Goal: Task Accomplishment & Management: Complete application form

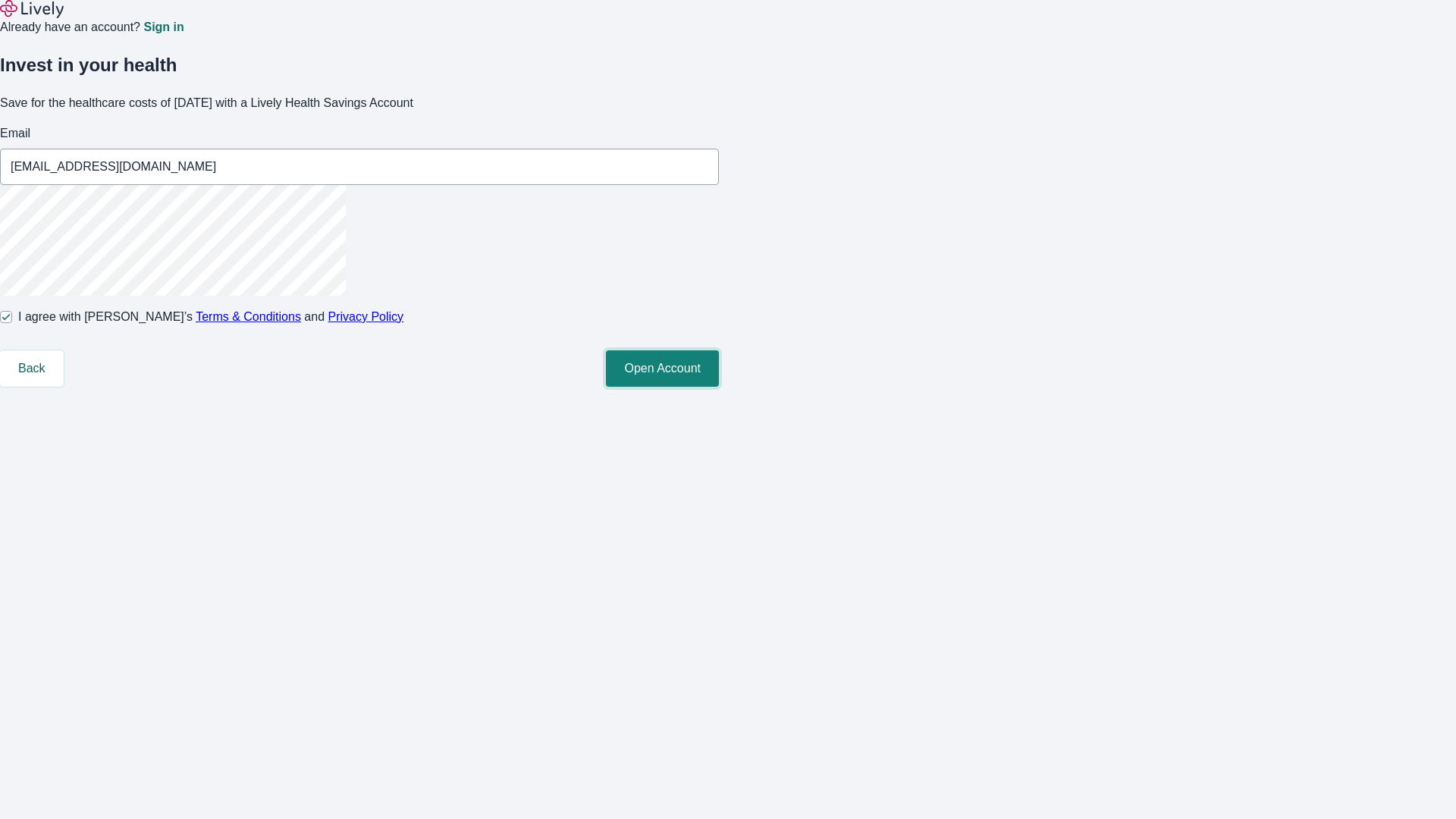
click at [719, 387] on button "Open Account" at bounding box center [662, 368] width 113 height 36
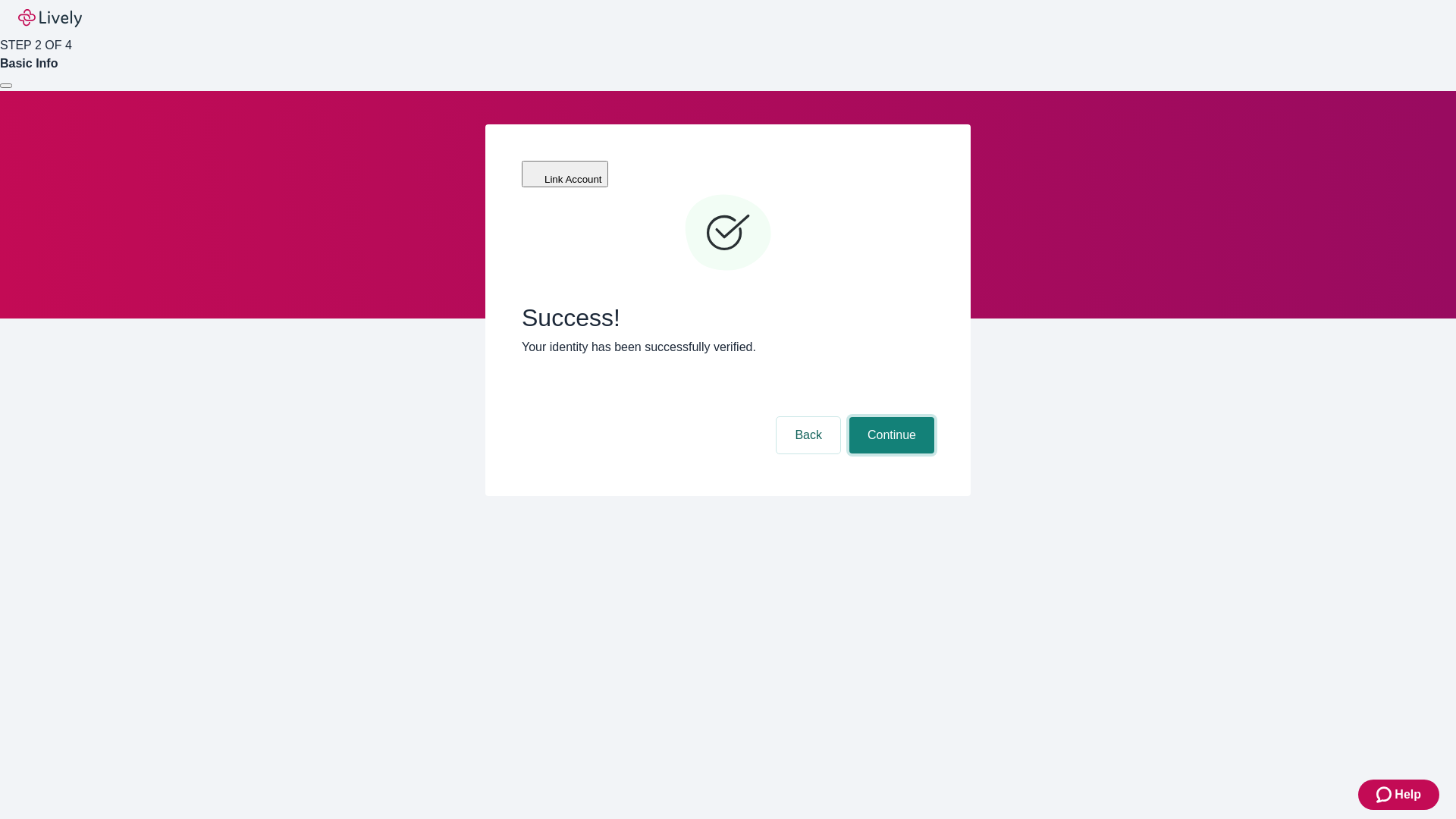
click at [889, 417] on button "Continue" at bounding box center [891, 435] width 85 height 36
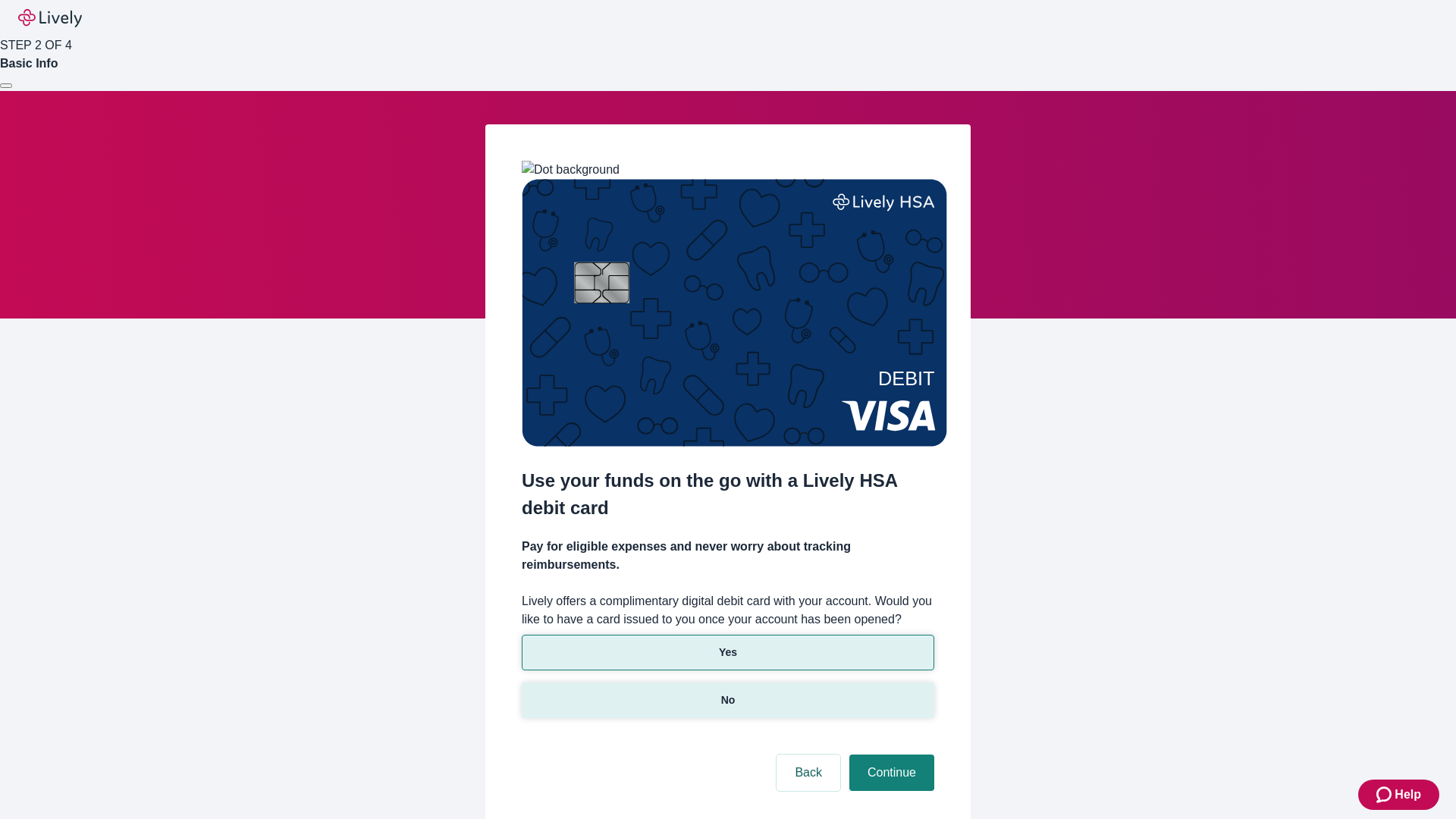
click at [728, 692] on p "No" at bounding box center [728, 700] width 15 height 16
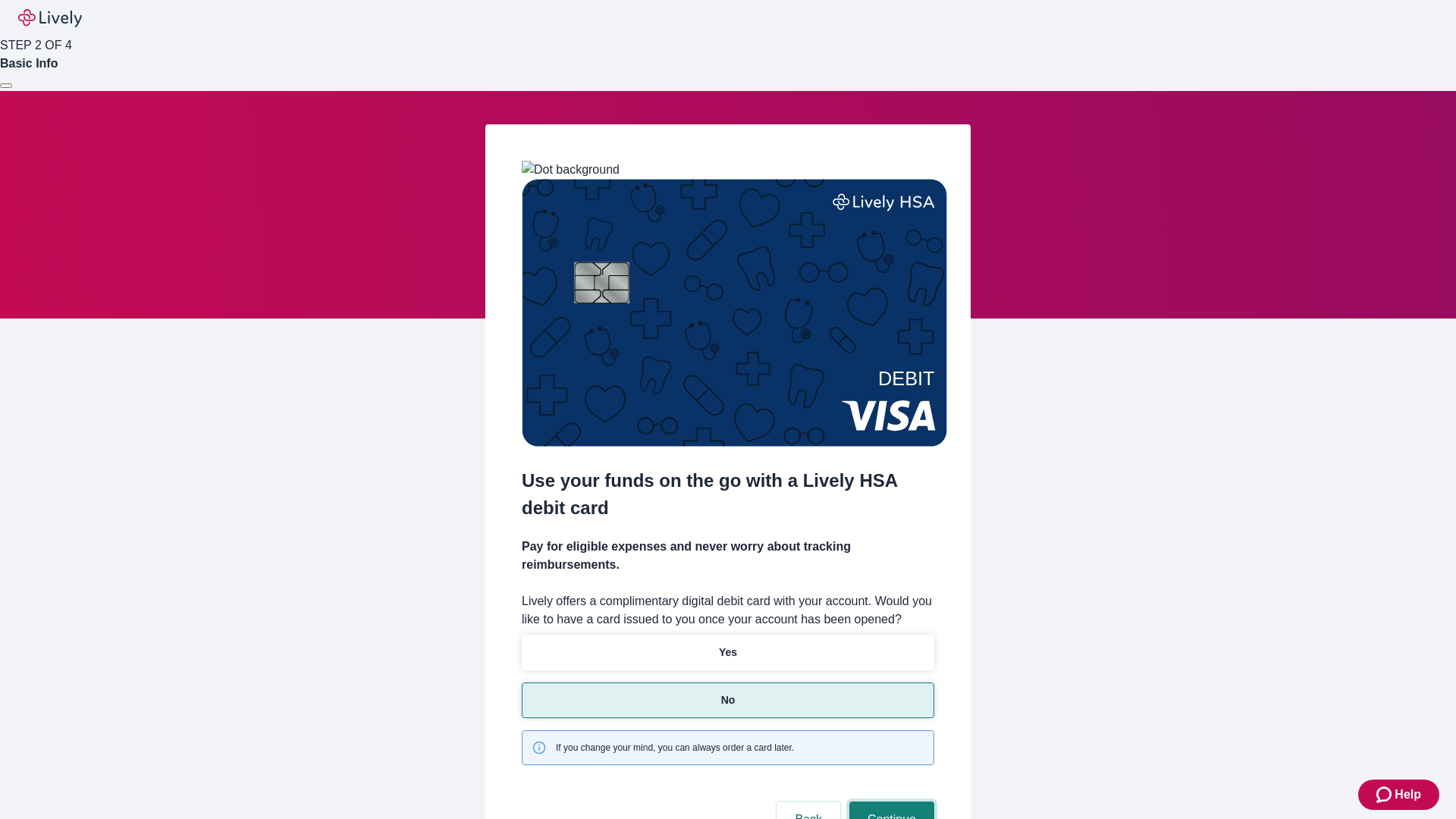
click at [889, 801] on button "Continue" at bounding box center [891, 819] width 85 height 36
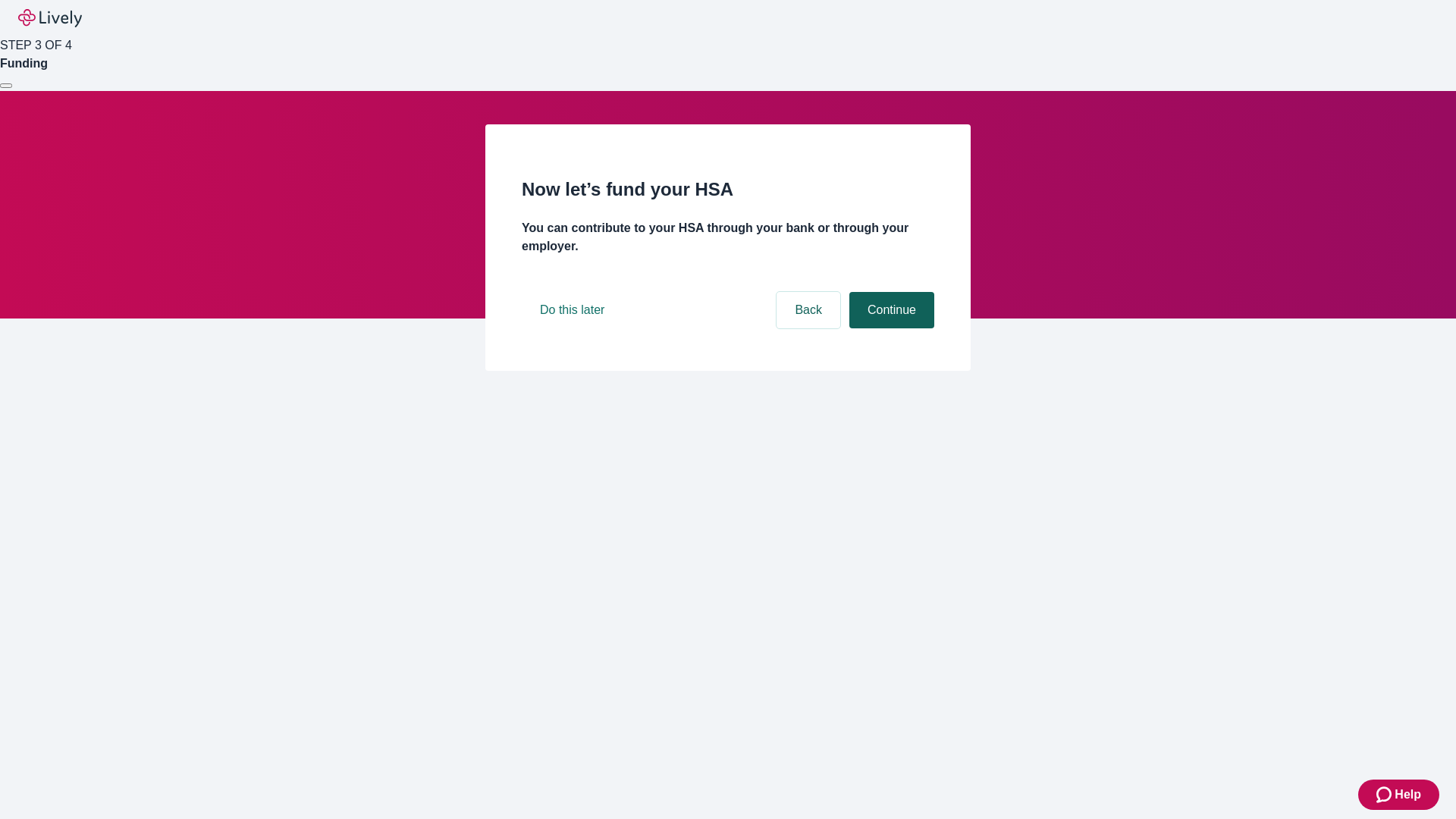
click at [889, 329] on button "Continue" at bounding box center [891, 309] width 85 height 36
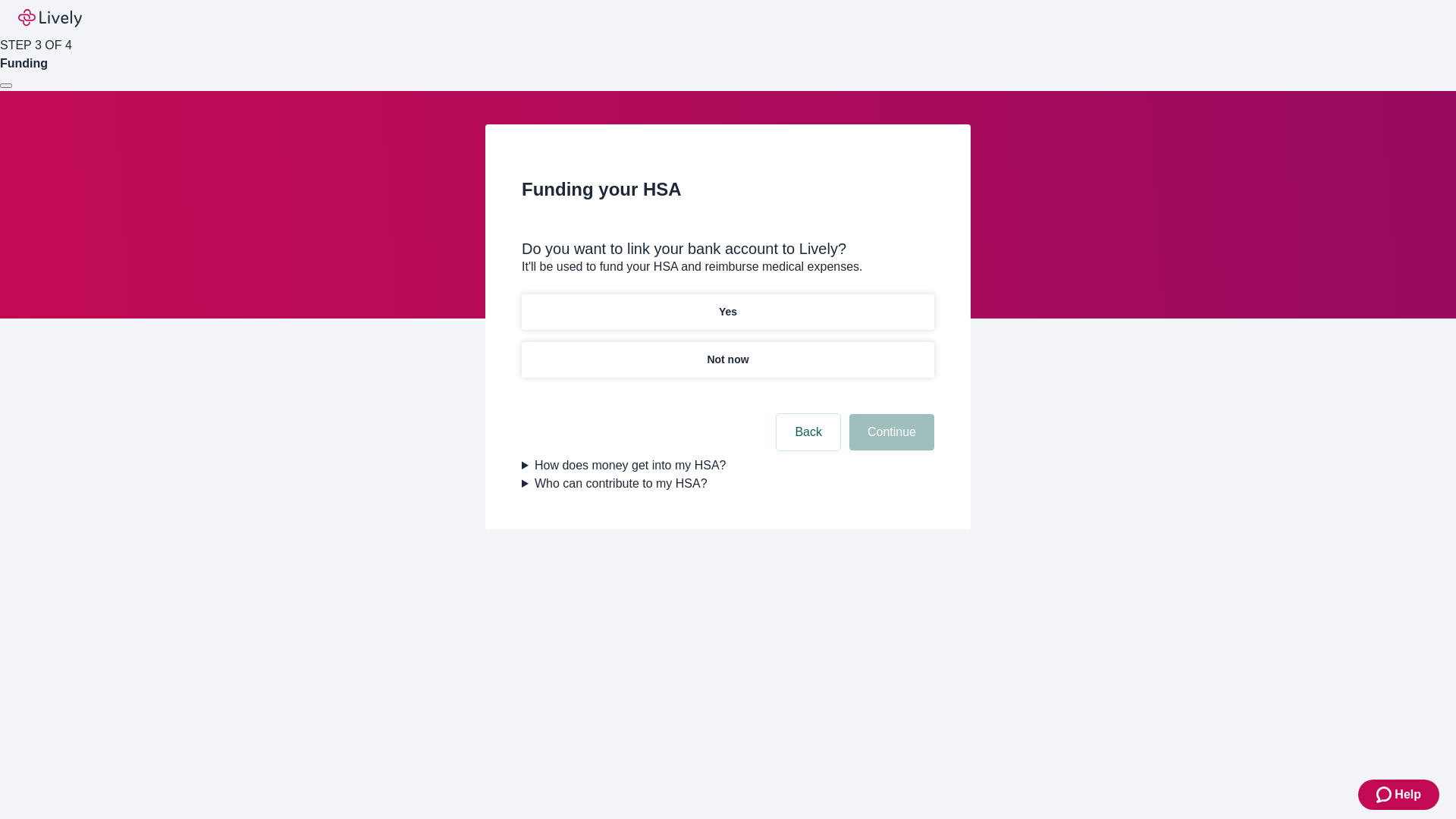
click at [728, 304] on p "Yes" at bounding box center [728, 312] width 19 height 16
click at [889, 414] on button "Continue" at bounding box center [891, 432] width 85 height 36
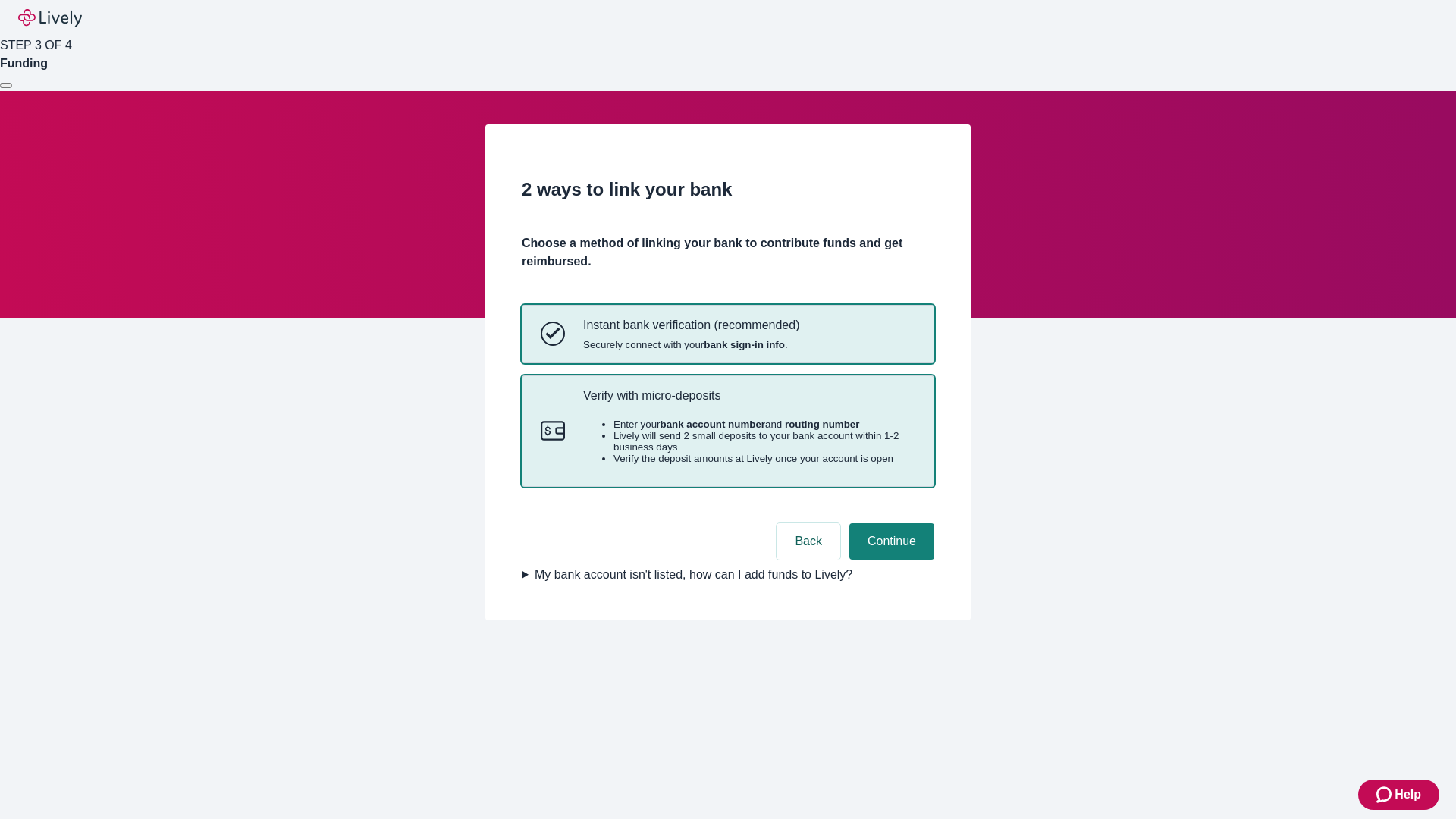
click at [749, 403] on p "Verify with micro-deposits" at bounding box center [749, 395] width 333 height 15
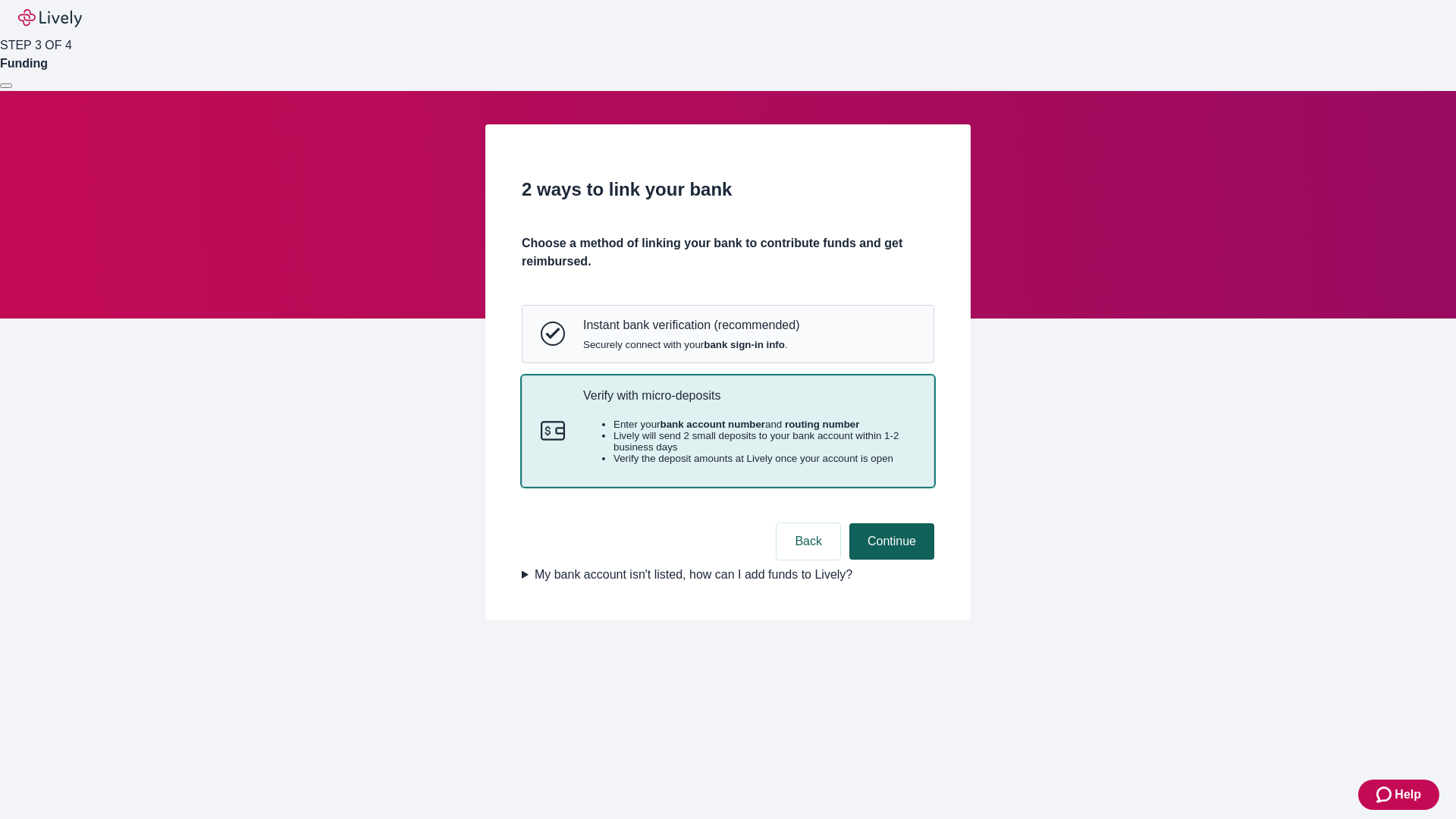
click at [889, 560] on button "Continue" at bounding box center [891, 541] width 85 height 36
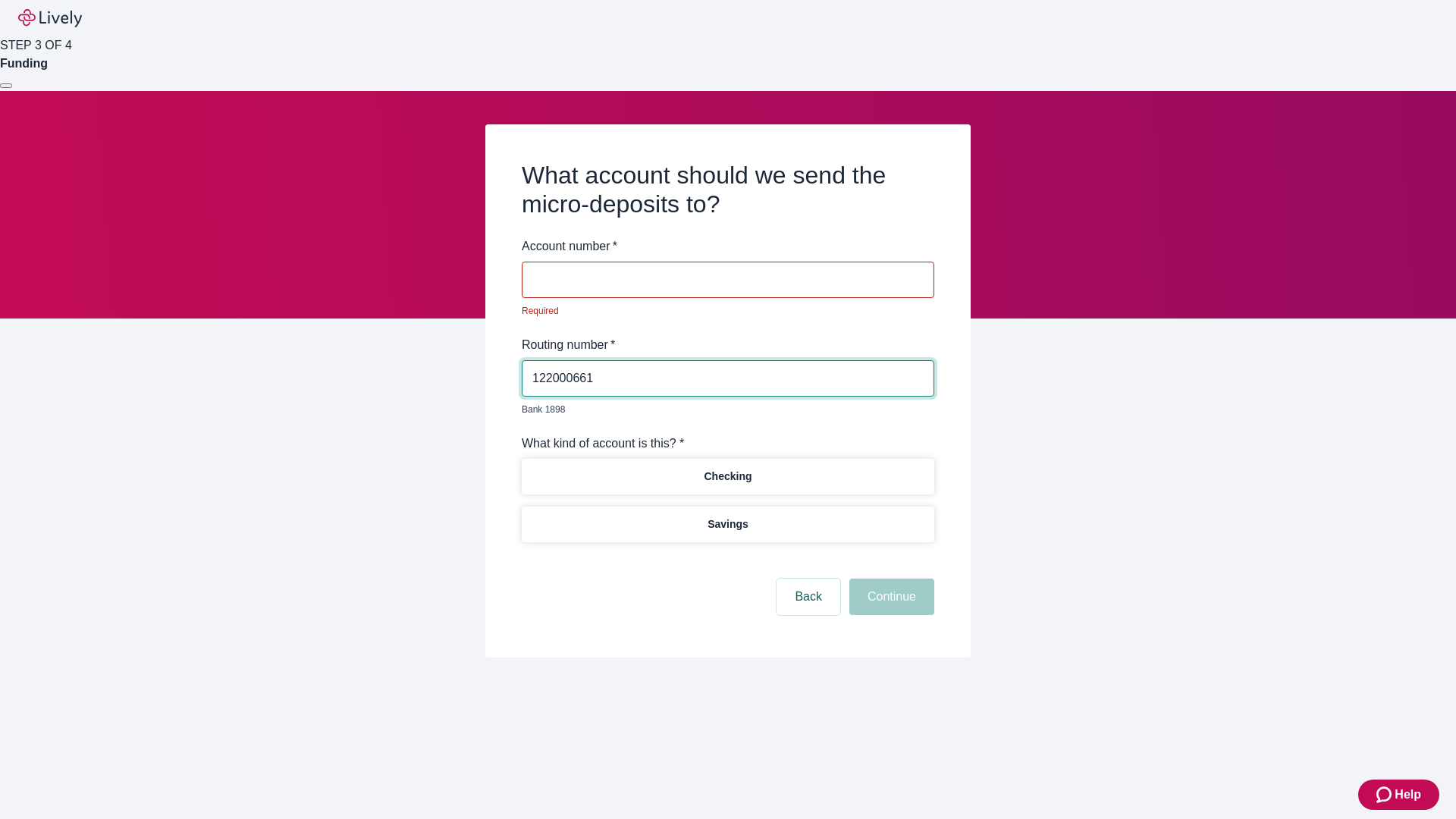
type input "122000661"
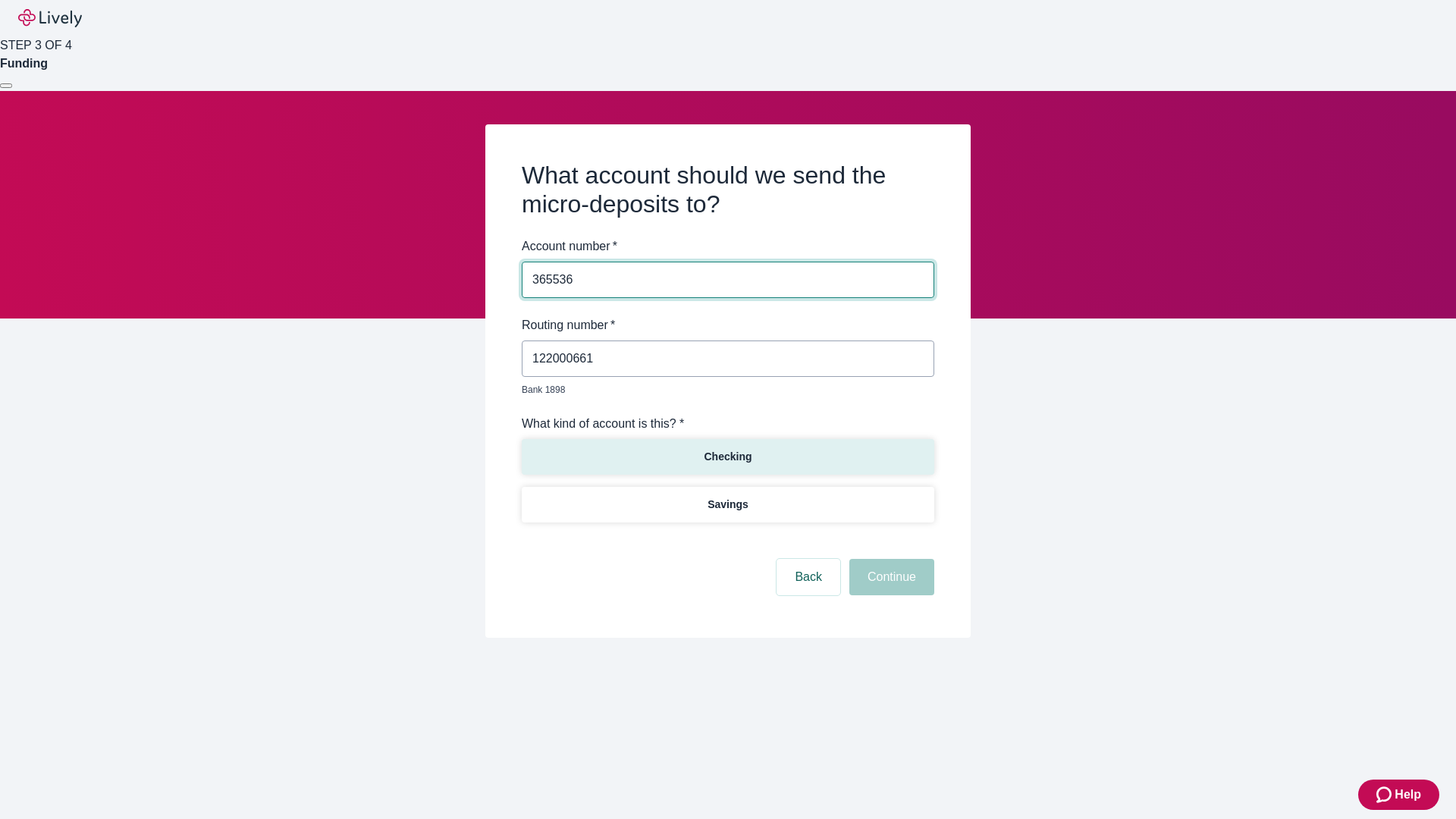
type input "365536"
click at [728, 448] on p "Checking" at bounding box center [728, 456] width 48 height 16
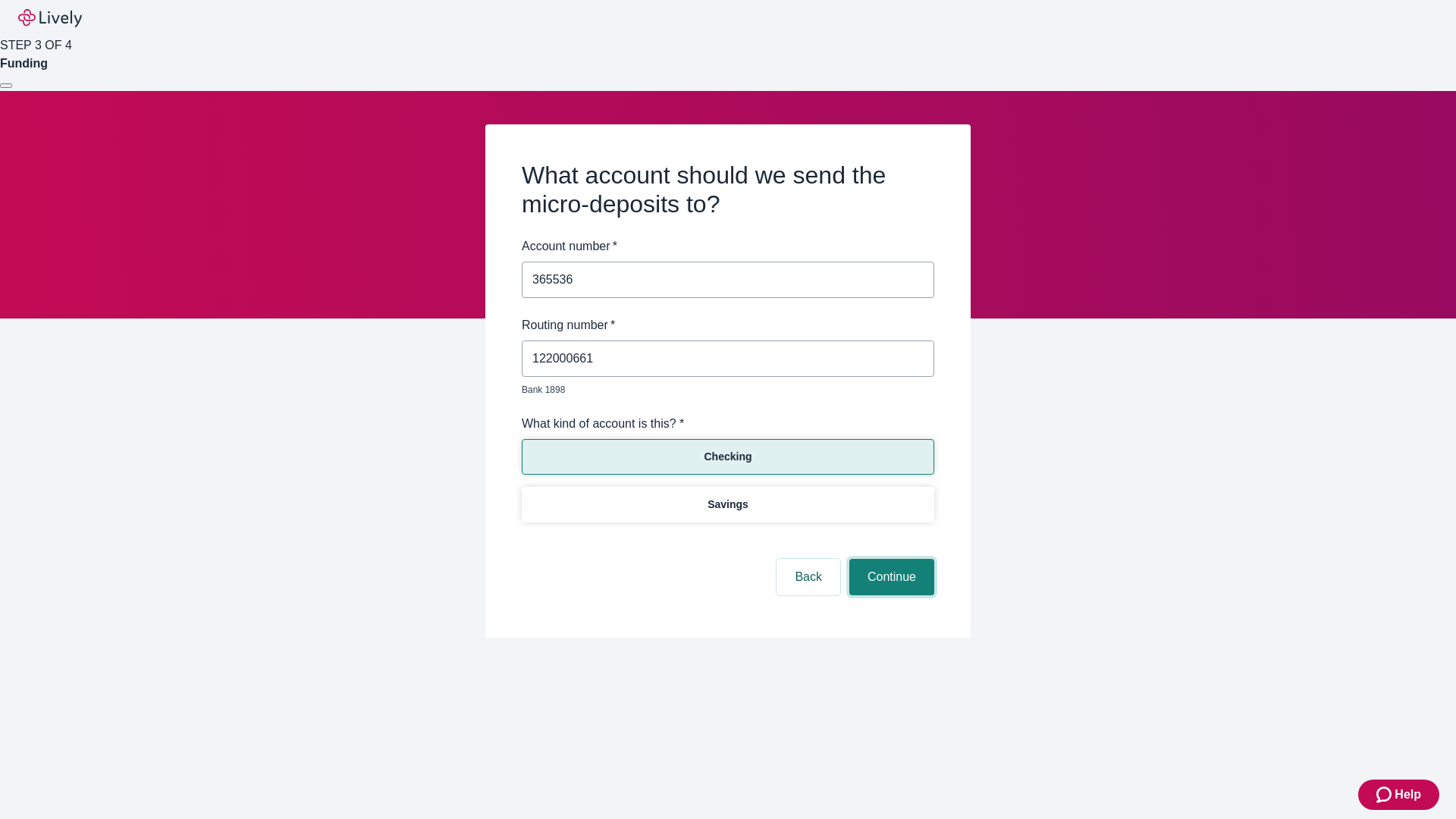
click at [889, 560] on button "Continue" at bounding box center [891, 576] width 85 height 36
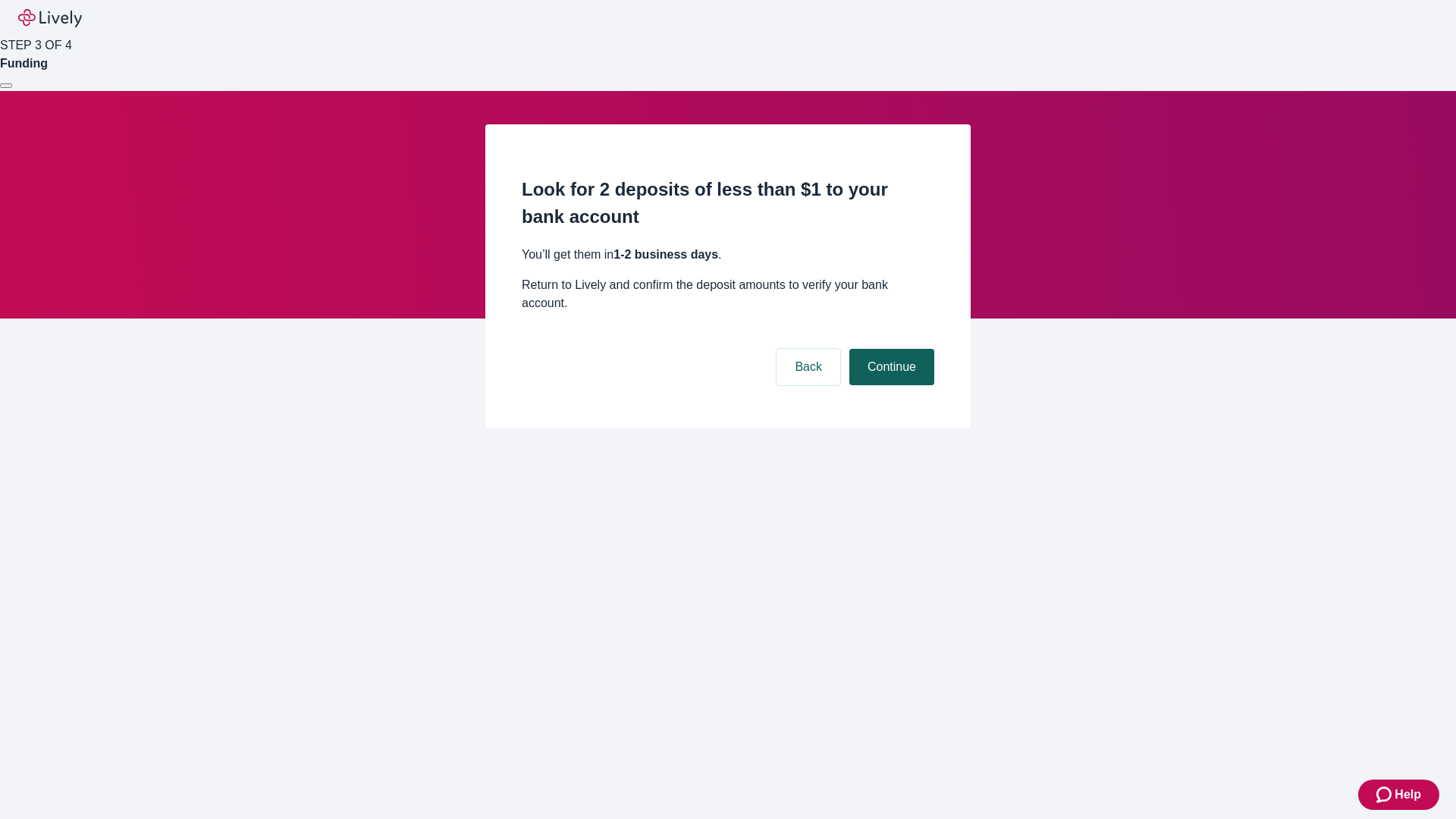
click at [889, 349] on button "Continue" at bounding box center [891, 367] width 85 height 36
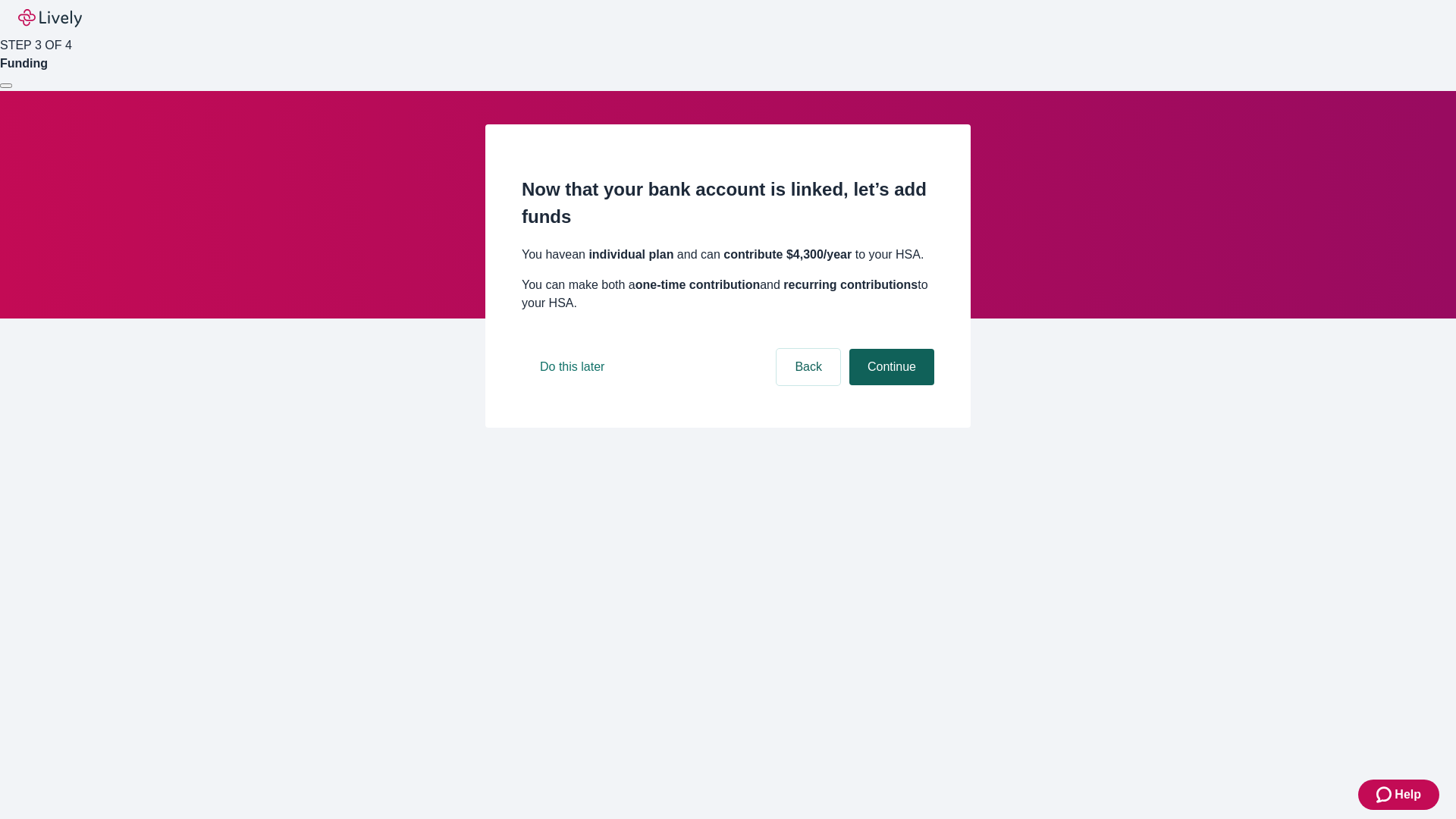
click at [889, 385] on button "Continue" at bounding box center [891, 367] width 85 height 36
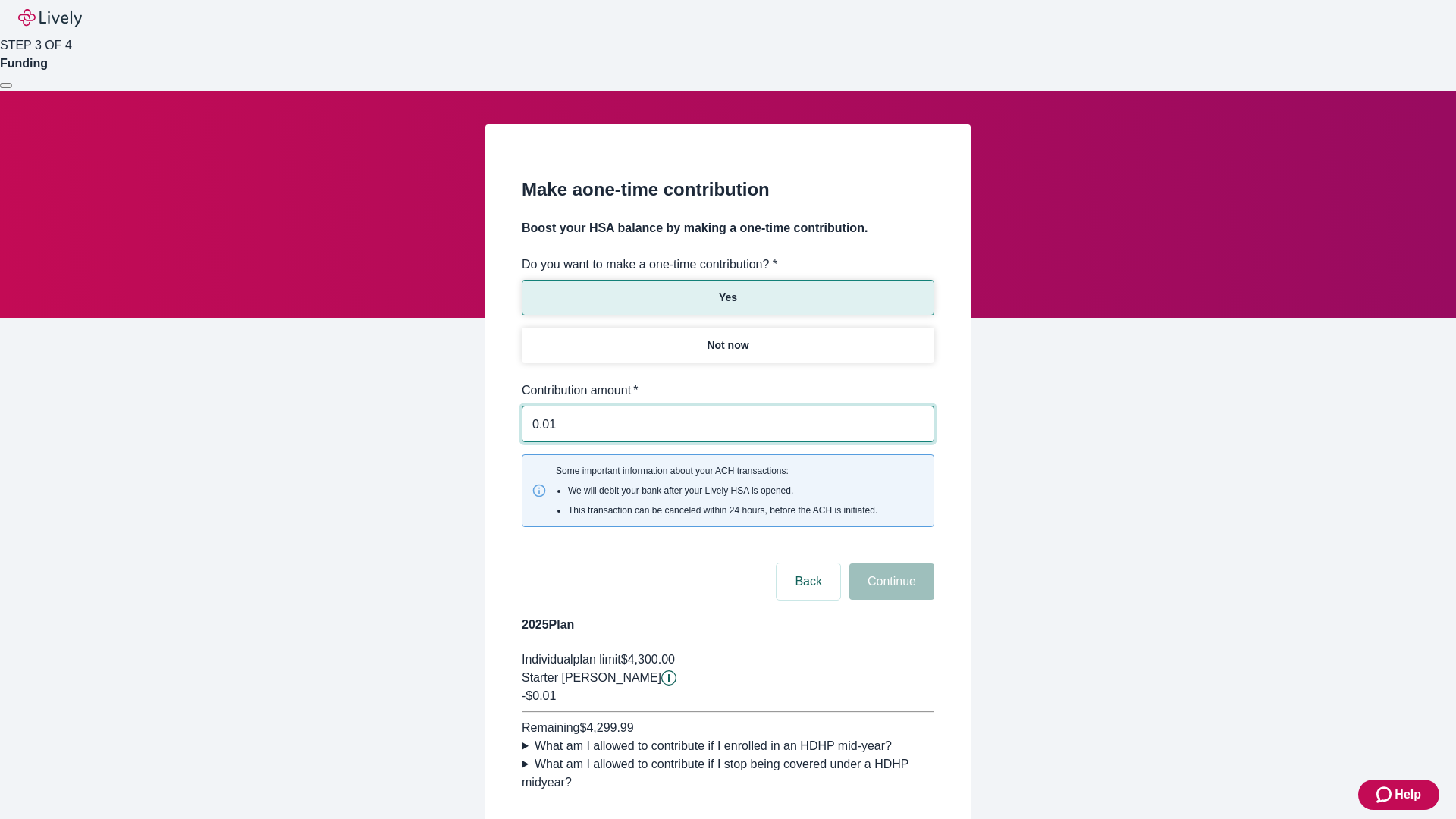
type input "0.01"
click at [889, 564] on button "Continue" at bounding box center [891, 581] width 85 height 36
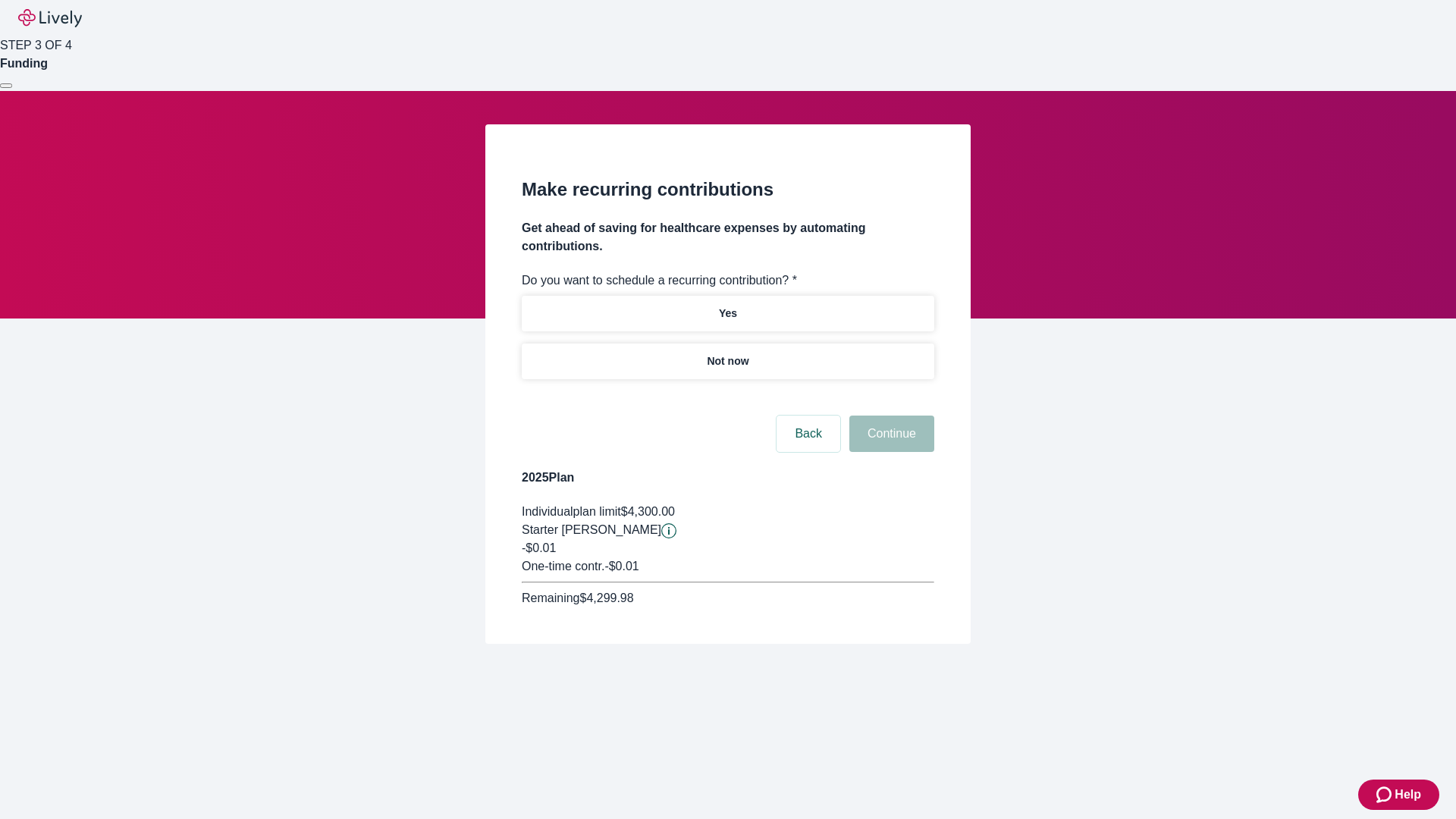
click at [728, 353] on p "Not now" at bounding box center [728, 361] width 42 height 16
click at [889, 415] on button "Continue" at bounding box center [891, 433] width 85 height 36
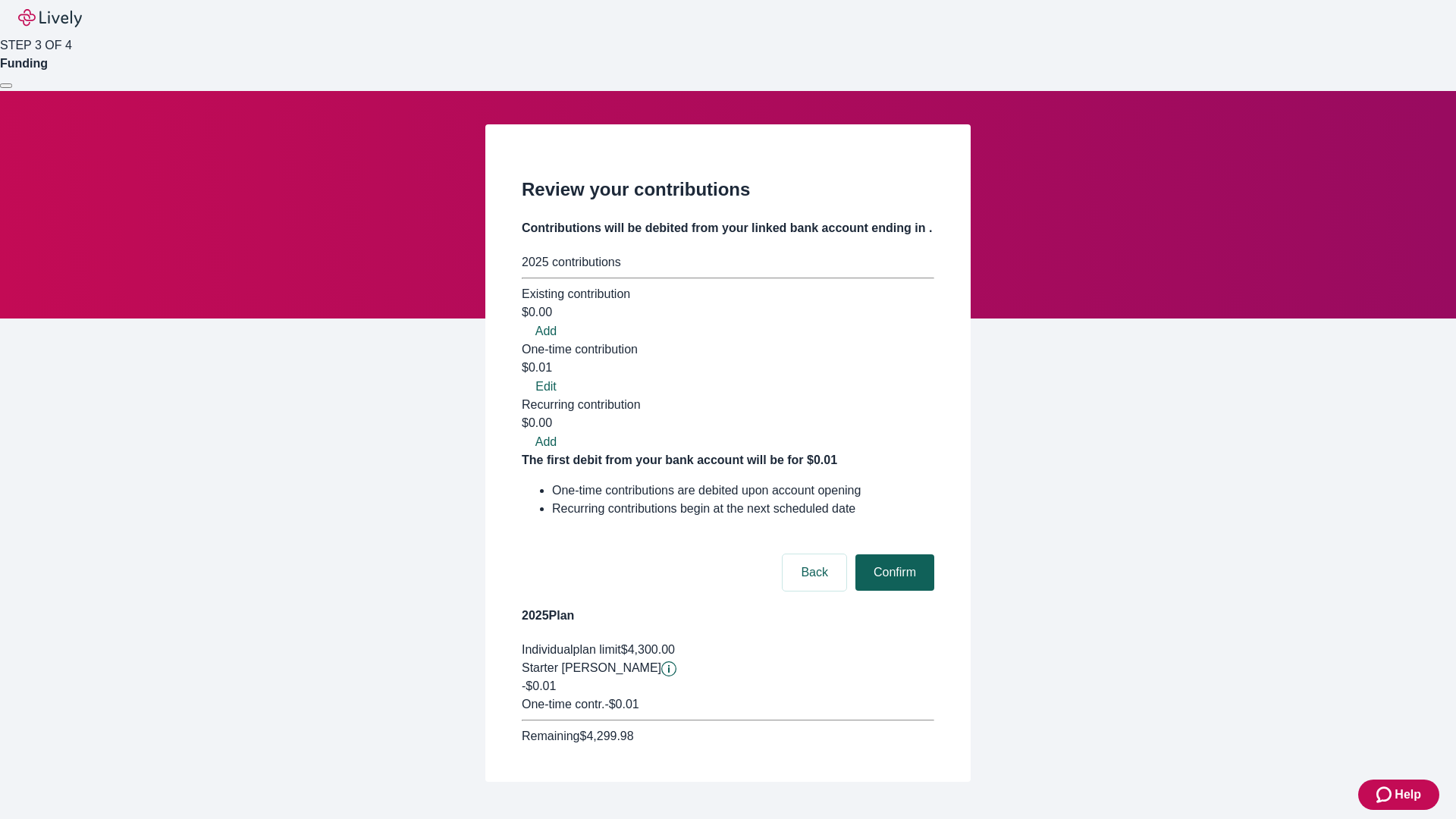
click at [892, 554] on button "Confirm" at bounding box center [894, 571] width 79 height 36
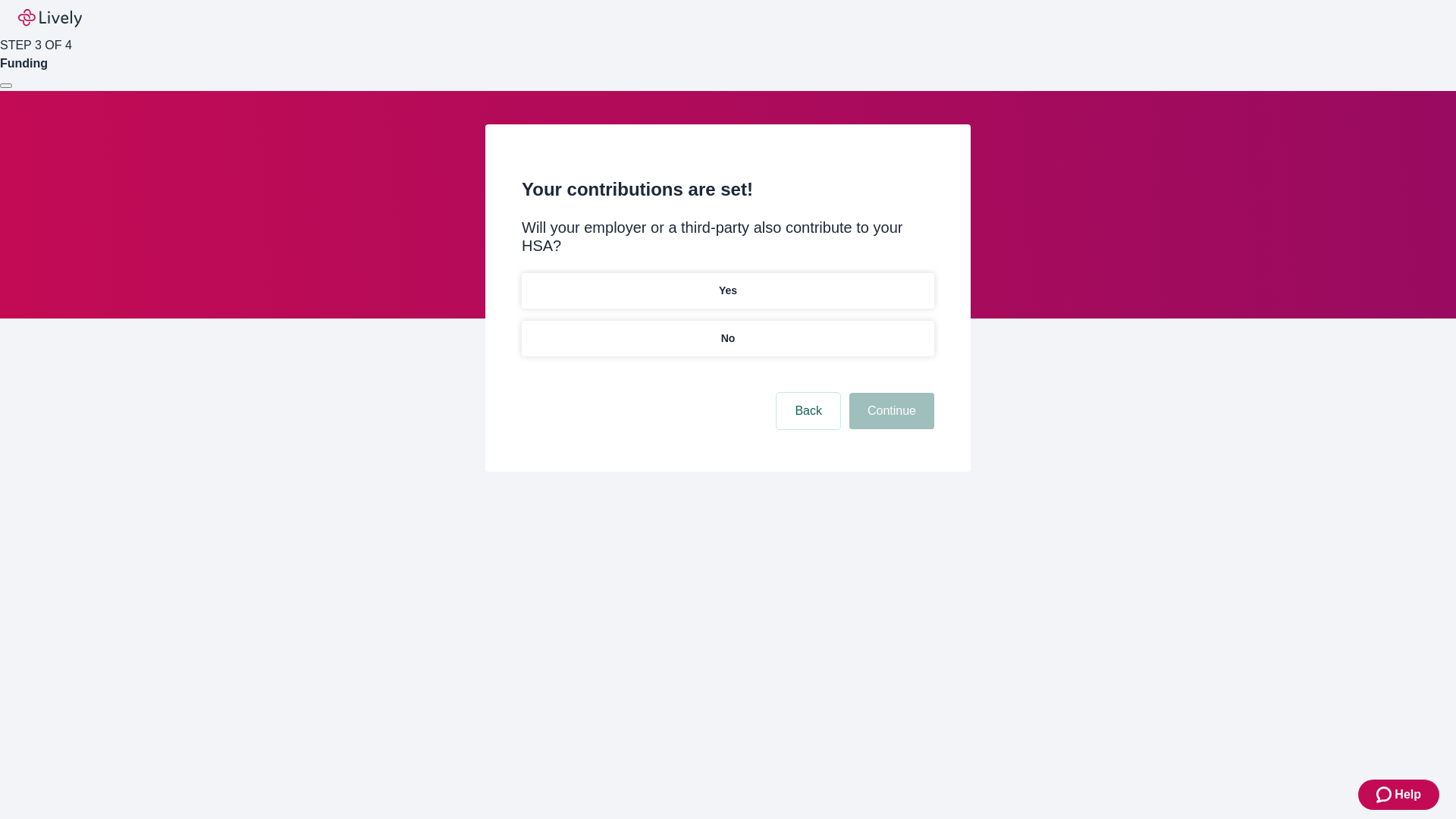
click at [728, 331] on p "No" at bounding box center [728, 338] width 15 height 16
click at [889, 393] on button "Continue" at bounding box center [891, 410] width 85 height 36
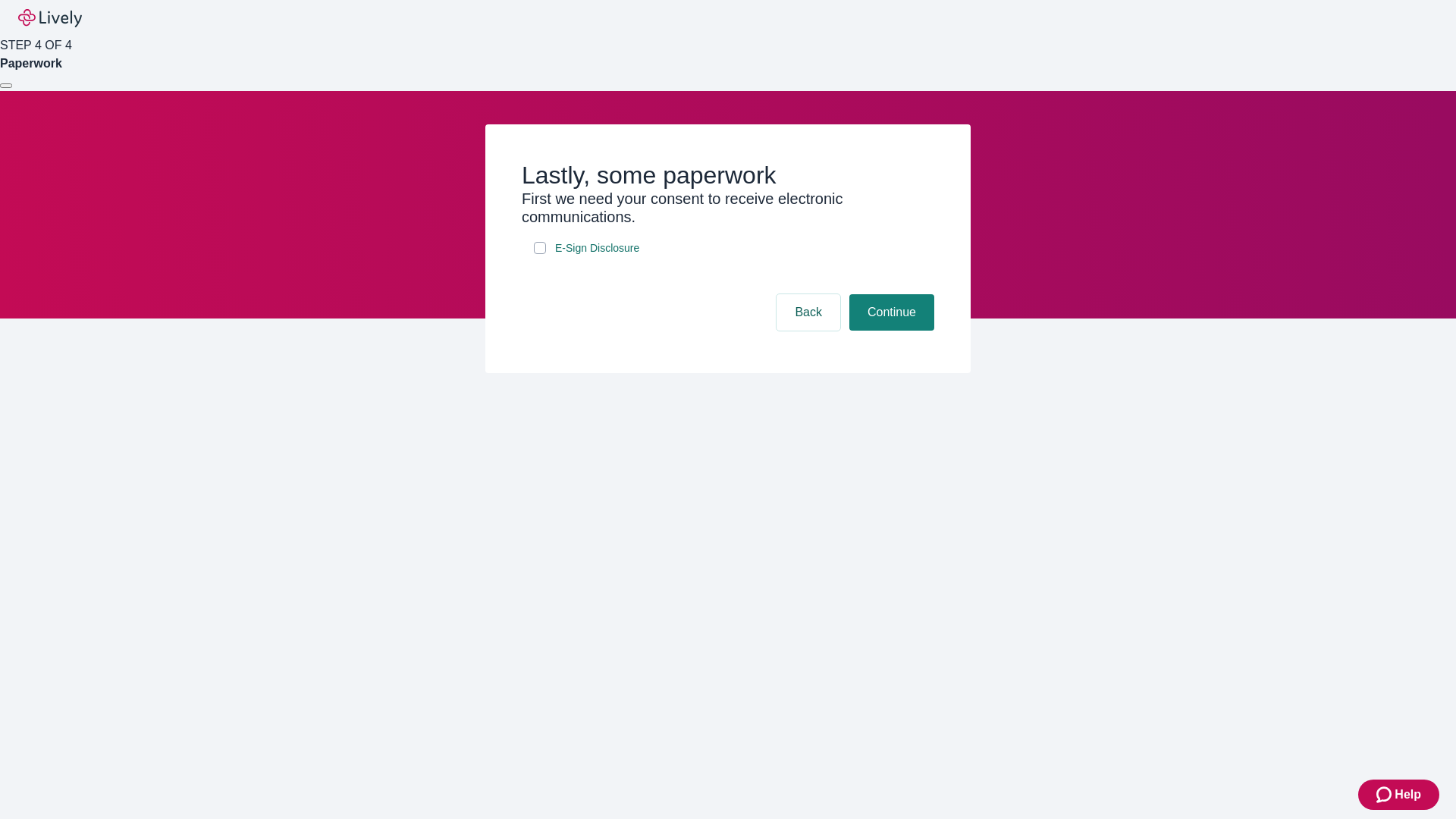
click at [540, 254] on input "E-Sign Disclosure" at bounding box center [539, 248] width 12 height 12
checkbox input "true"
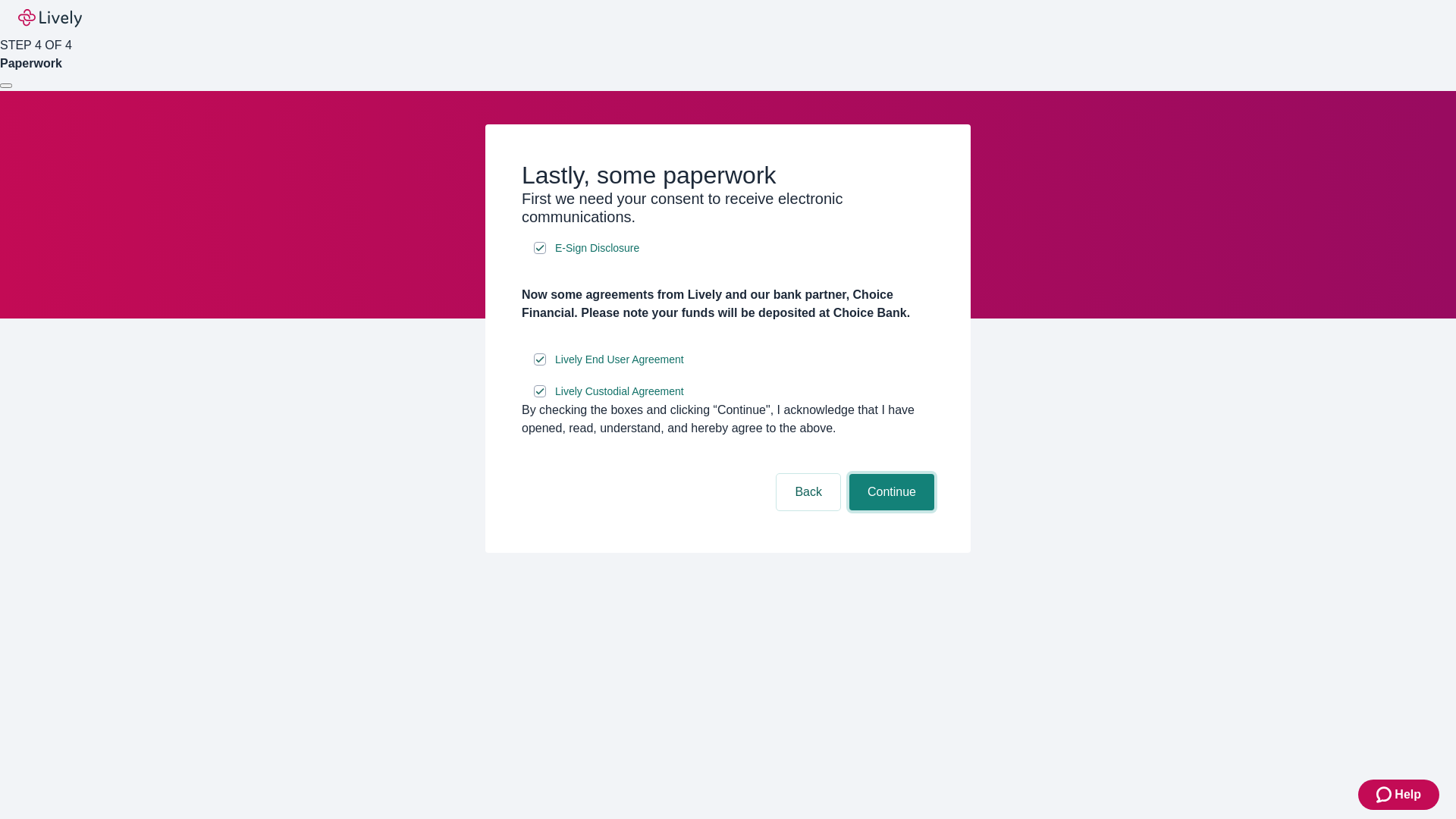
click at [889, 510] on button "Continue" at bounding box center [891, 491] width 85 height 36
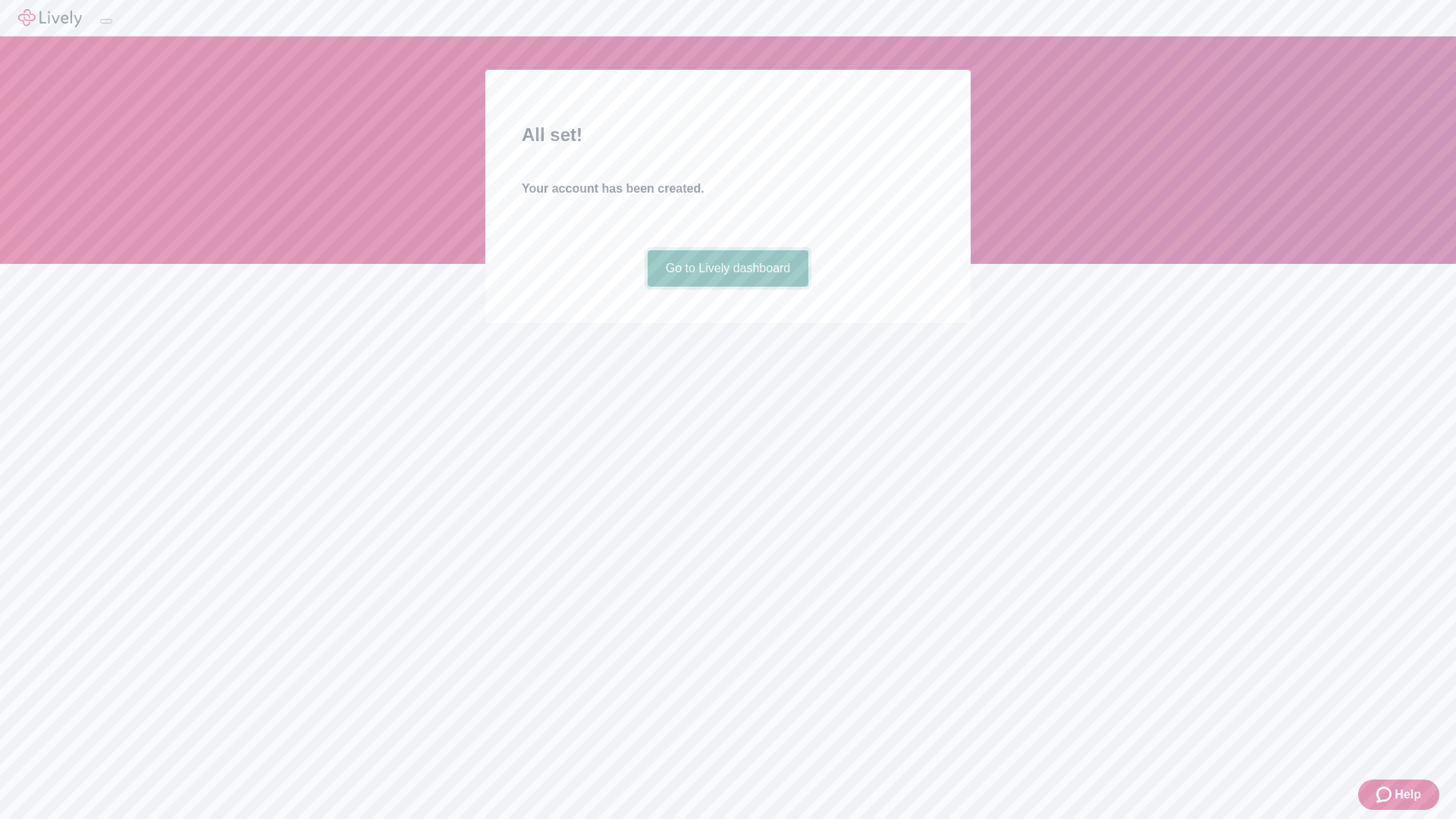
click at [728, 287] on link "Go to Lively dashboard" at bounding box center [728, 268] width 162 height 36
